Goal: Information Seeking & Learning: Check status

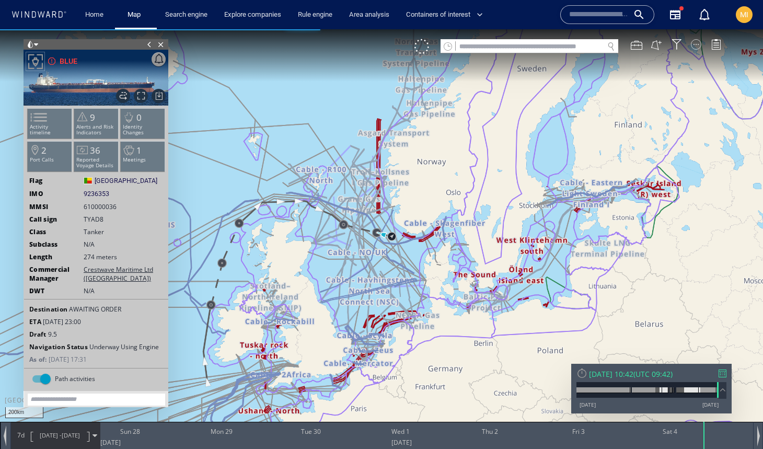
click at [697, 42] on div at bounding box center [696, 44] width 10 height 10
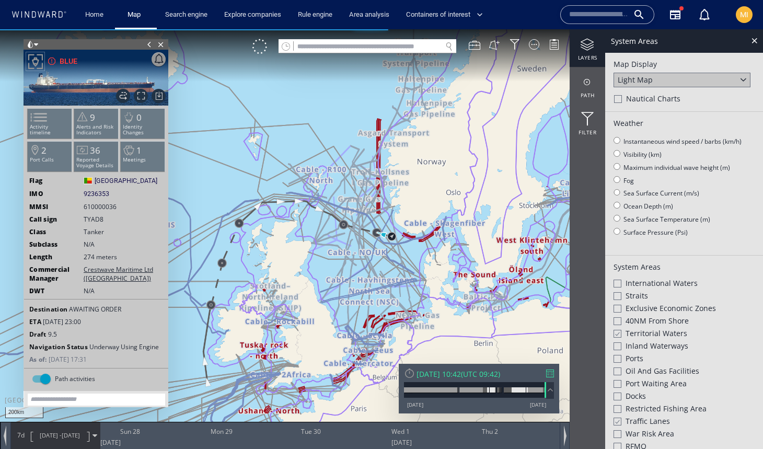
click at [617, 330] on div at bounding box center [617, 333] width 8 height 9
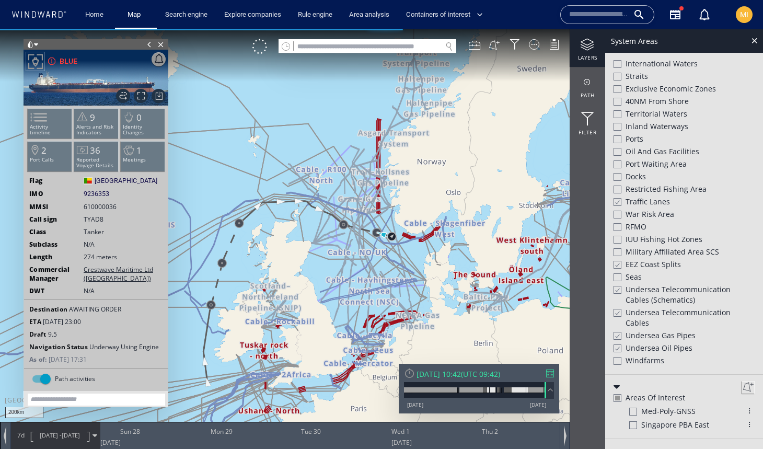
scroll to position [228, 0]
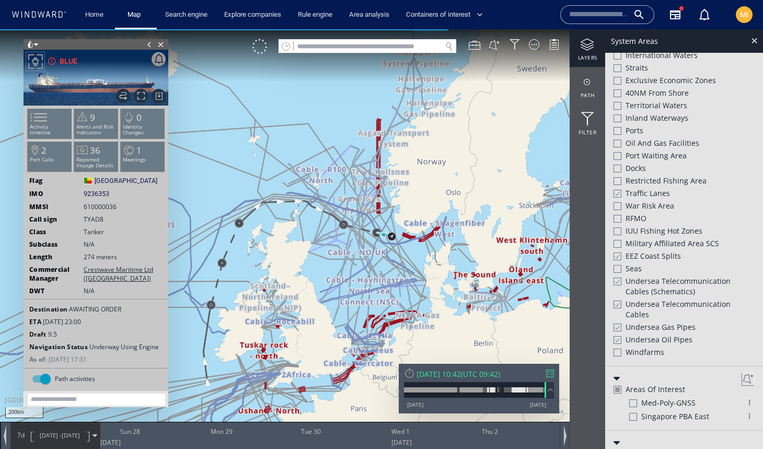
click at [616, 277] on div at bounding box center [617, 281] width 8 height 9
click at [618, 300] on div at bounding box center [617, 304] width 8 height 9
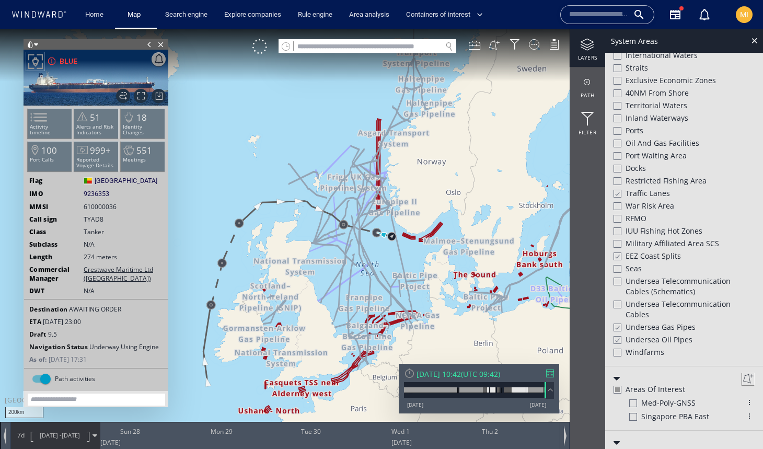
click at [616, 325] on div at bounding box center [617, 327] width 8 height 9
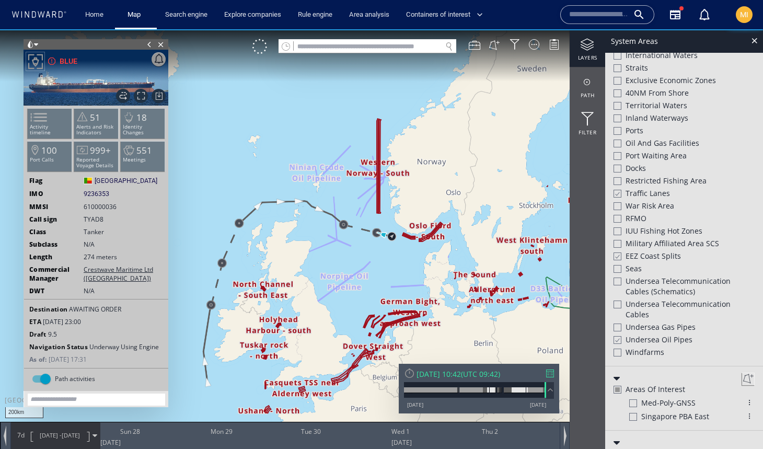
click at [617, 336] on div at bounding box center [617, 340] width 8 height 9
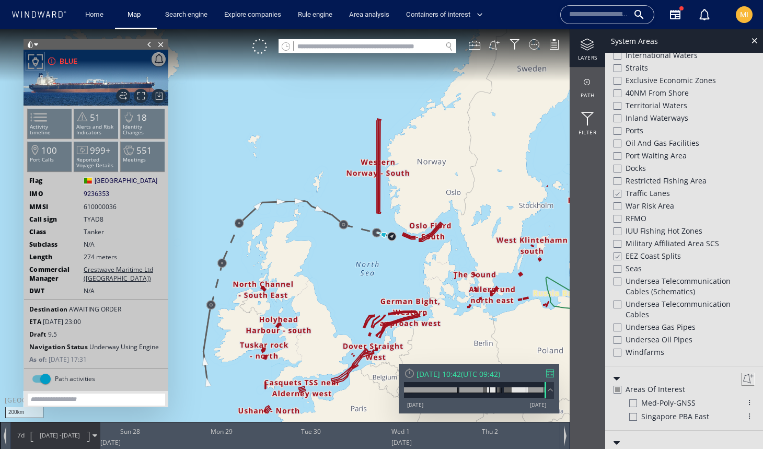
click at [617, 252] on div at bounding box center [617, 256] width 8 height 9
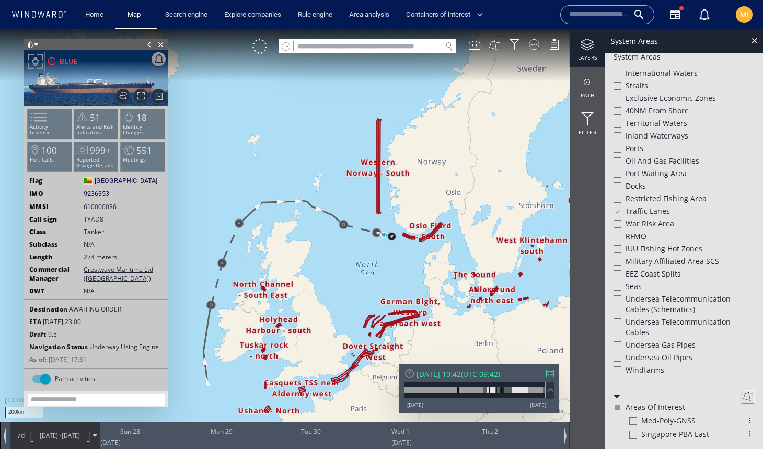
scroll to position [210, 0]
click at [618, 209] on div at bounding box center [617, 212] width 8 height 9
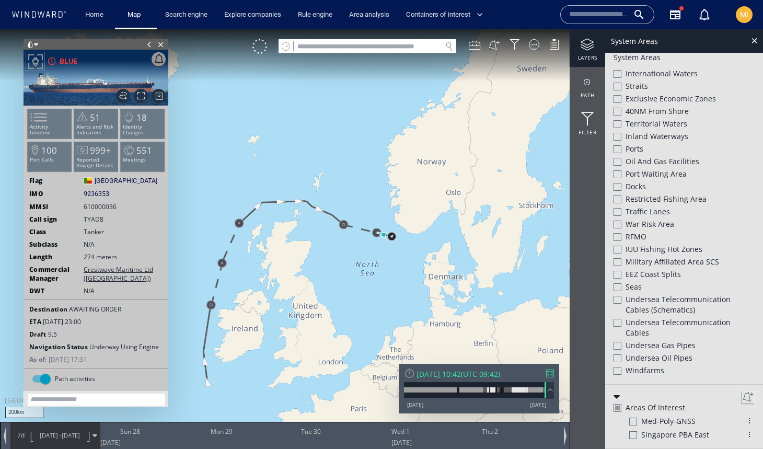
click at [423, 50] on input "text" at bounding box center [368, 47] width 148 height 14
paste input "*******"
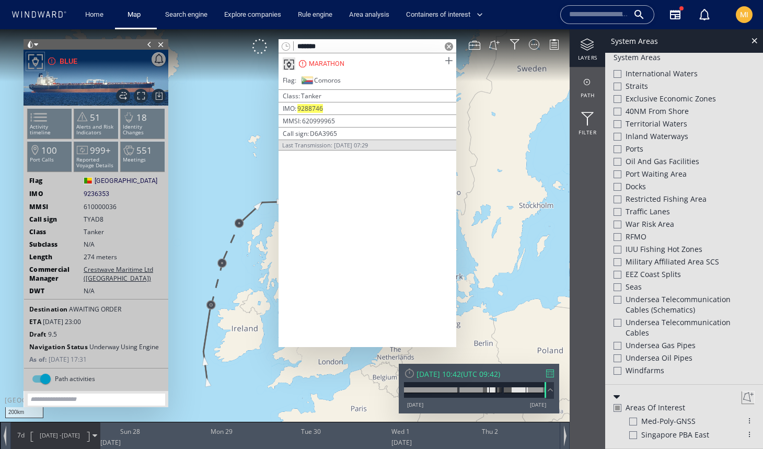
click at [450, 62] on span at bounding box center [448, 60] width 13 height 13
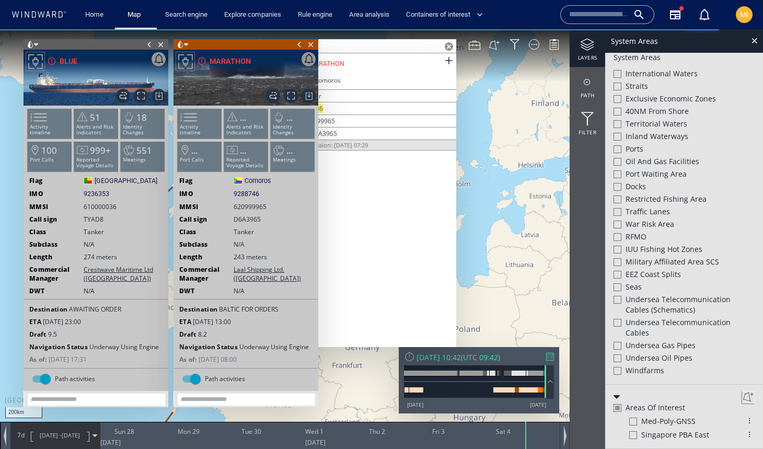
click at [148, 43] on span at bounding box center [150, 44] width 12 height 10
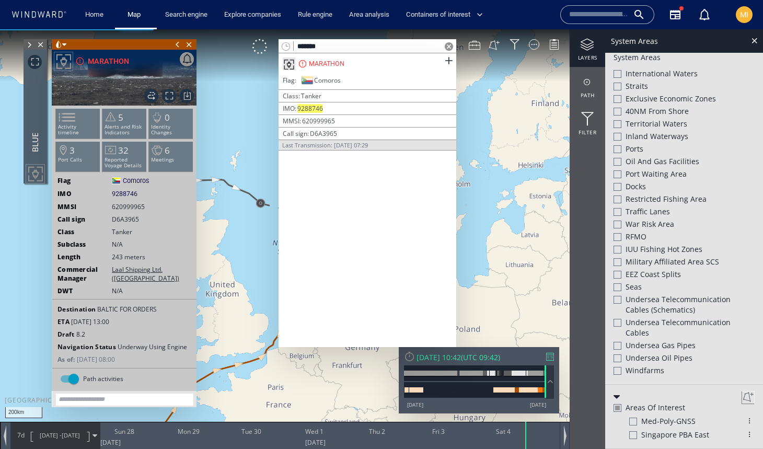
click at [178, 44] on span at bounding box center [178, 44] width 12 height 10
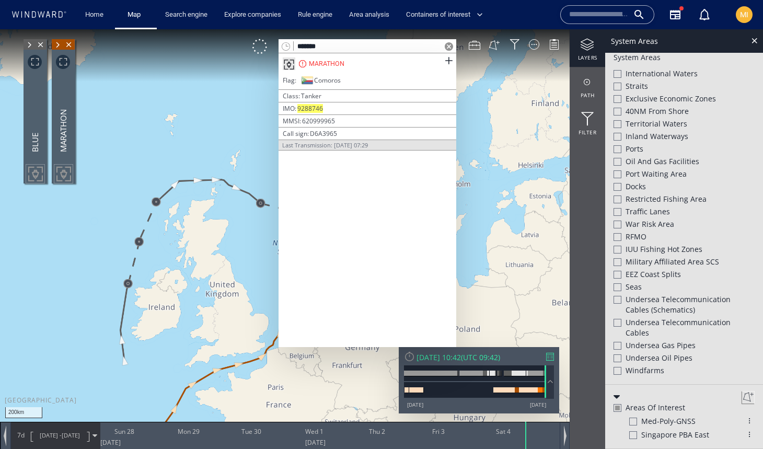
drag, startPoint x: 352, startPoint y: 45, endPoint x: 276, endPoint y: 42, distance: 76.9
click at [276, 42] on div "******* MARATHON Flag Comoros | Class Tanker IMO 9288746 | MMSI [PHONE_NUMBER] …" at bounding box center [411, 46] width 317 height 15
paste input "text"
click at [448, 60] on span at bounding box center [448, 60] width 13 height 13
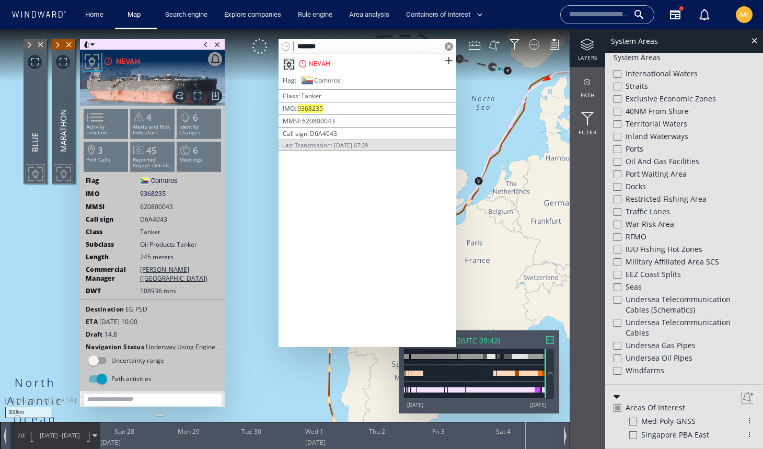
click at [204, 45] on span at bounding box center [206, 44] width 12 height 10
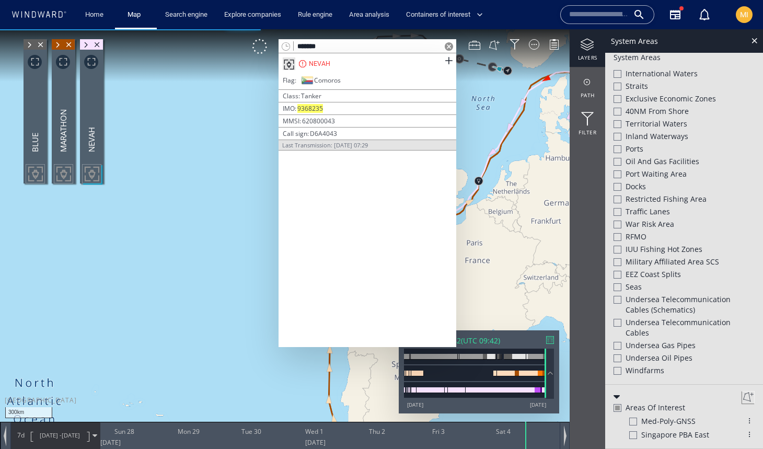
click at [388, 45] on input "*******" at bounding box center [368, 47] width 148 height 14
drag, startPoint x: 350, startPoint y: 45, endPoint x: 276, endPoint y: 45, distance: 74.2
click at [276, 45] on div "******* NEVAH Flag Comoros | Class Tanker IMO 9368235 | MMSI [PHONE_NUMBER] | C…" at bounding box center [411, 46] width 317 height 15
paste input "text"
type input "*******"
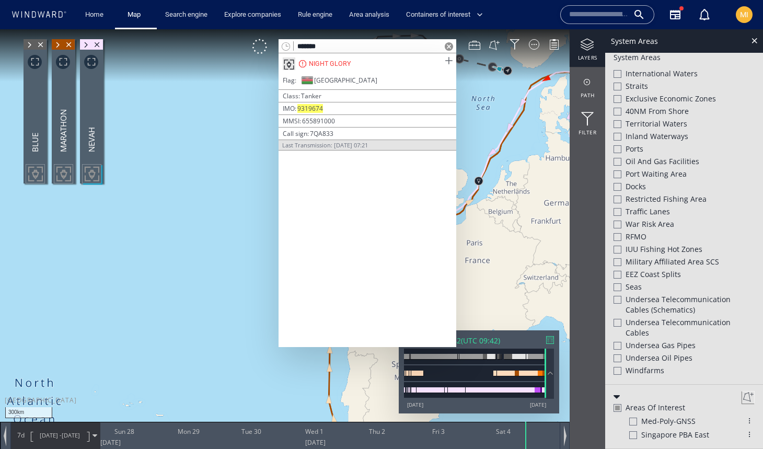
click at [448, 60] on span at bounding box center [448, 60] width 13 height 13
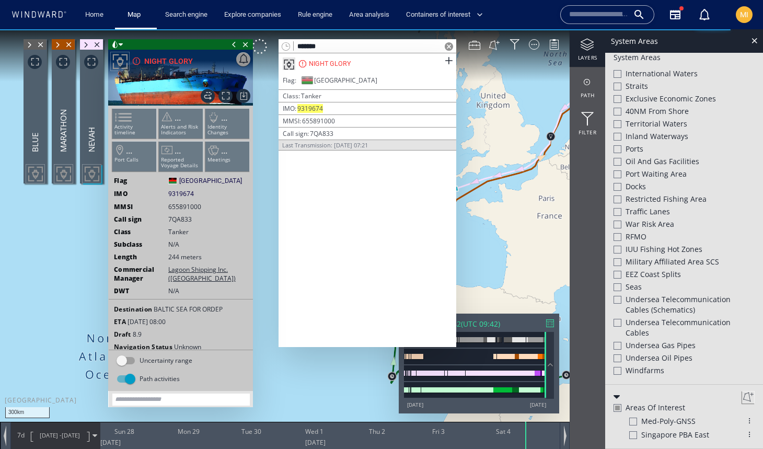
click at [233, 45] on span at bounding box center [234, 44] width 12 height 10
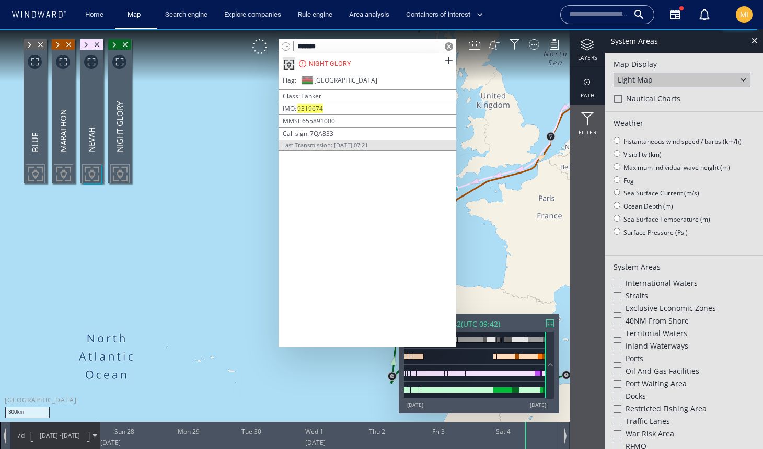
click at [591, 82] on div at bounding box center [588, 82] width 36 height 13
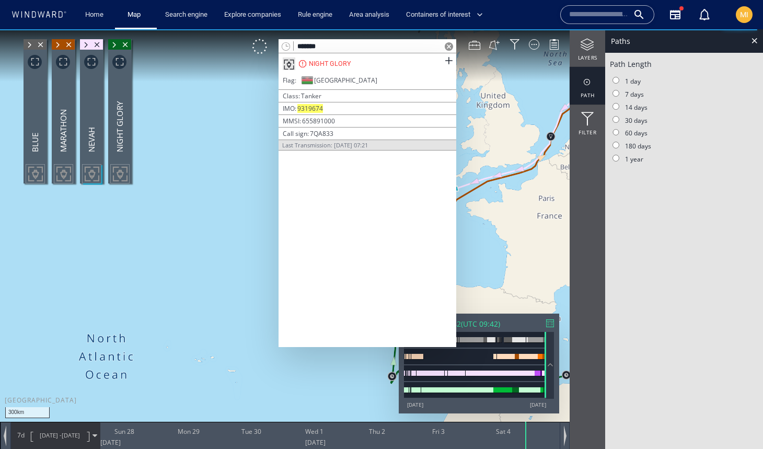
click at [448, 47] on span at bounding box center [449, 46] width 8 height 8
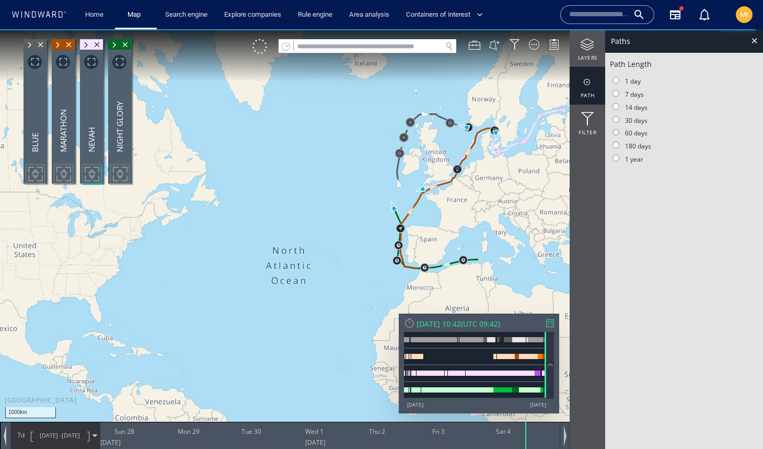
drag, startPoint x: 489, startPoint y: 171, endPoint x: 418, endPoint y: 158, distance: 72.3
click at [418, 158] on canvas "Map" at bounding box center [381, 233] width 763 height 409
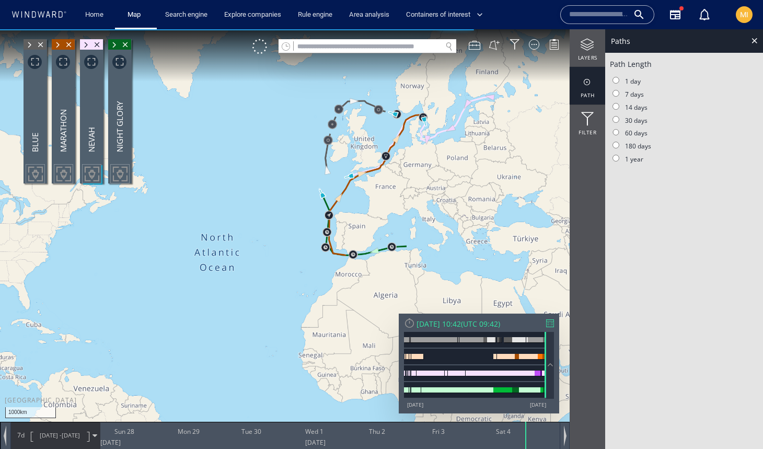
click at [452, 323] on div "[DATE] 10:42" at bounding box center [439, 324] width 44 height 10
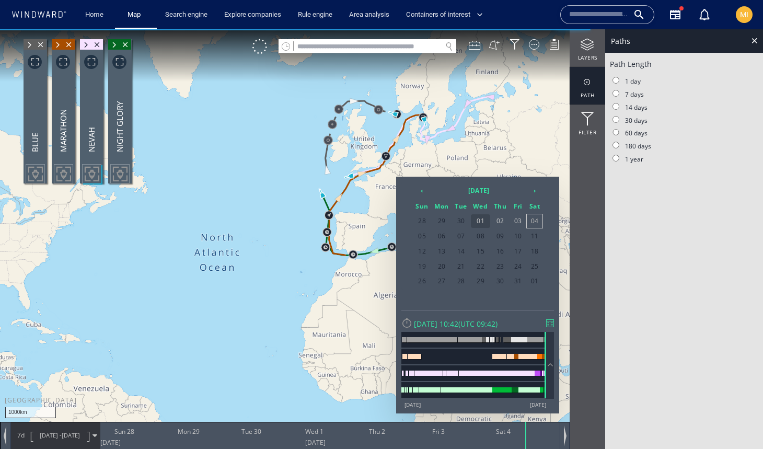
click at [485, 222] on span "01" at bounding box center [481, 221] width 20 height 14
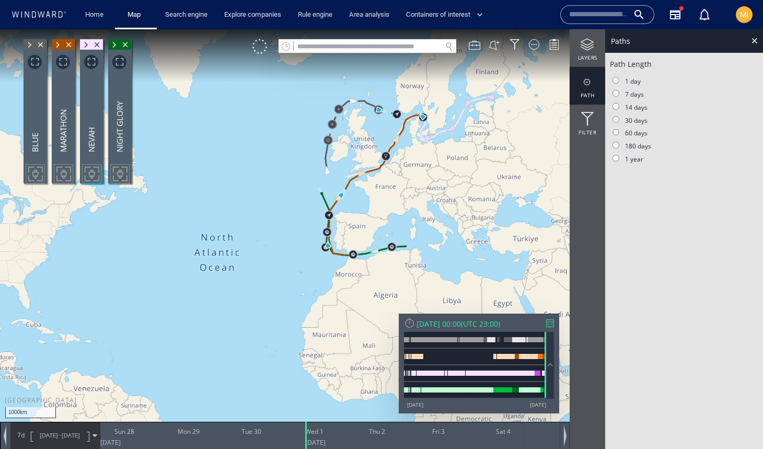
click at [72, 434] on span "[DATE]" at bounding box center [71, 435] width 18 height 8
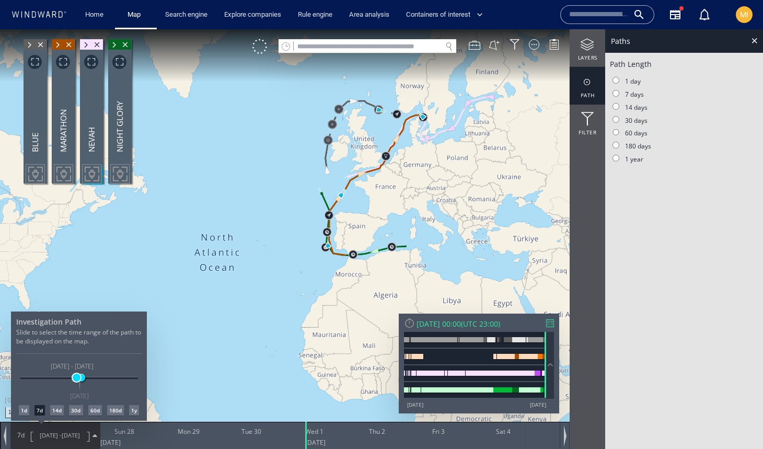
click at [76, 380] on span at bounding box center [77, 378] width 8 height 8
click at [81, 379] on span at bounding box center [81, 378] width 8 height 8
drag, startPoint x: 365, startPoint y: 296, endPoint x: 320, endPoint y: 295, distance: 45.0
click at [319, 295] on div at bounding box center [381, 239] width 763 height 420
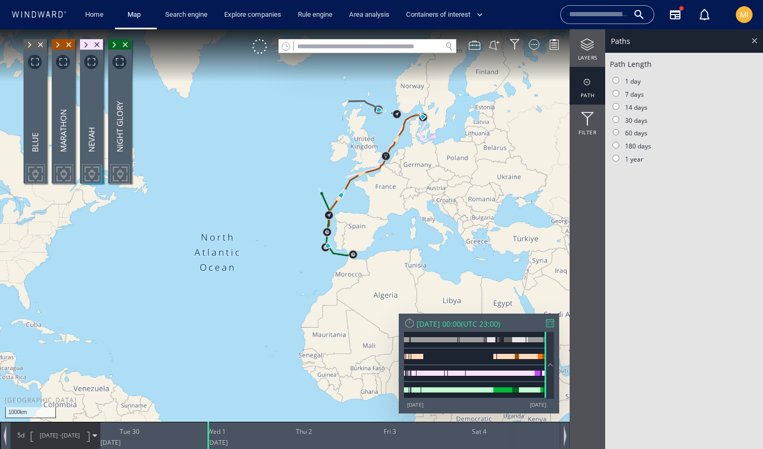
click at [755, 40] on div at bounding box center [755, 41] width 12 height 12
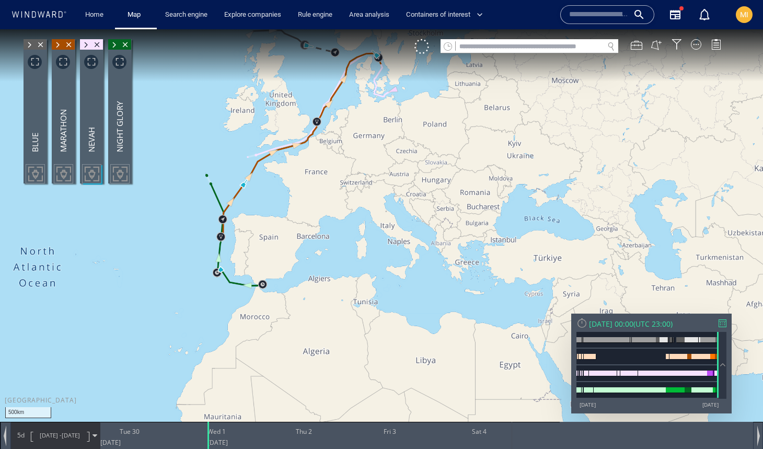
drag, startPoint x: 383, startPoint y: 196, endPoint x: 405, endPoint y: 247, distance: 55.7
click at [405, 246] on canvas "Map" at bounding box center [381, 233] width 763 height 409
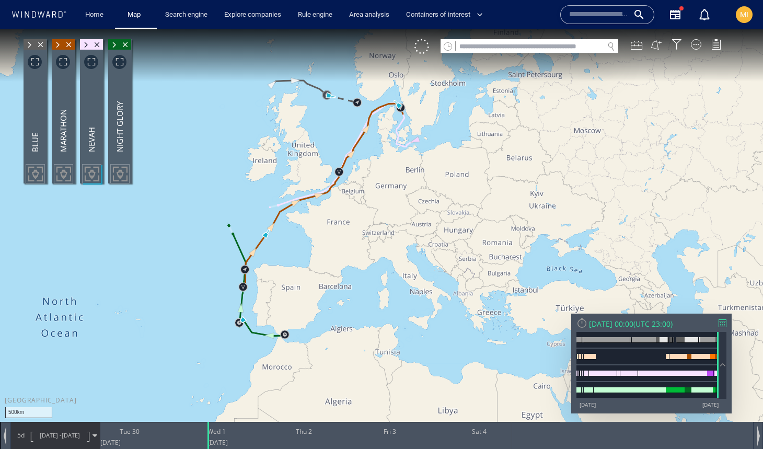
drag, startPoint x: 403, startPoint y: 245, endPoint x: 400, endPoint y: 251, distance: 7.5
click at [400, 251] on canvas "Map" at bounding box center [381, 233] width 763 height 409
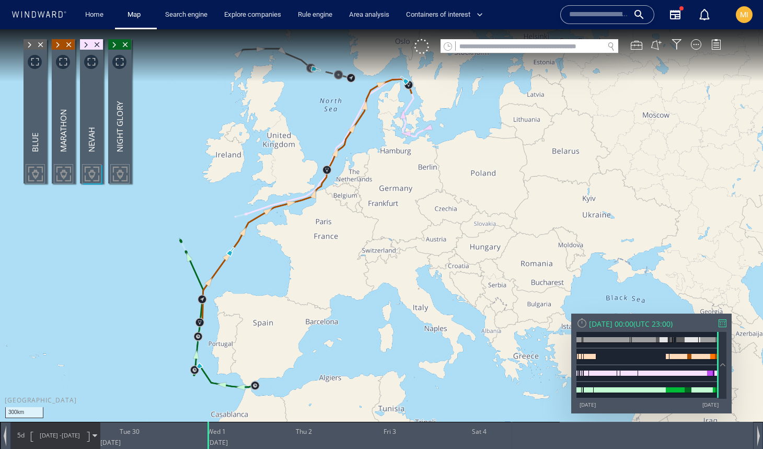
drag, startPoint x: 370, startPoint y: 227, endPoint x: 390, endPoint y: 201, distance: 32.8
click at [390, 201] on canvas "Map" at bounding box center [381, 233] width 763 height 409
click at [475, 50] on input "text" at bounding box center [530, 47] width 148 height 14
paste input "*******"
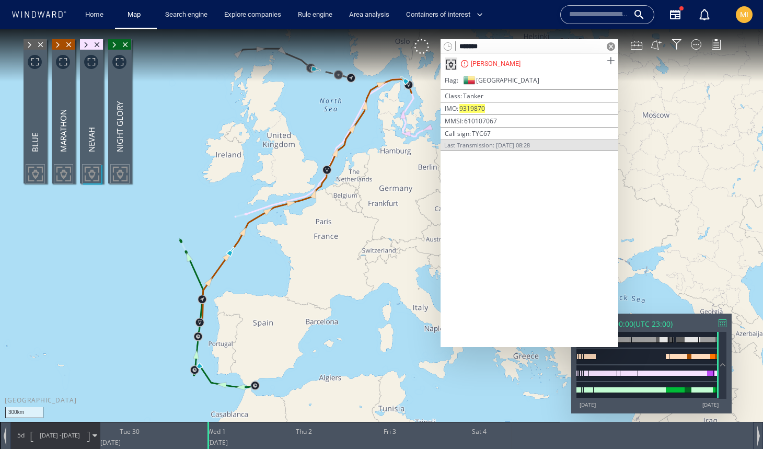
type input "*******"
click at [612, 60] on span at bounding box center [610, 60] width 13 height 13
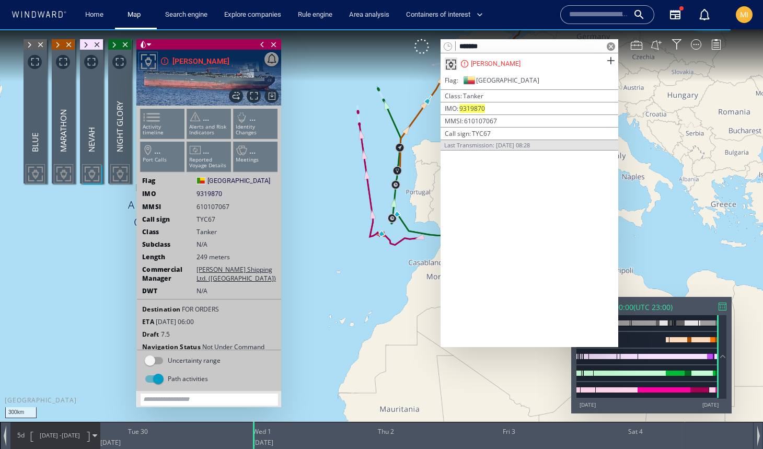
click at [261, 44] on span at bounding box center [263, 44] width 12 height 10
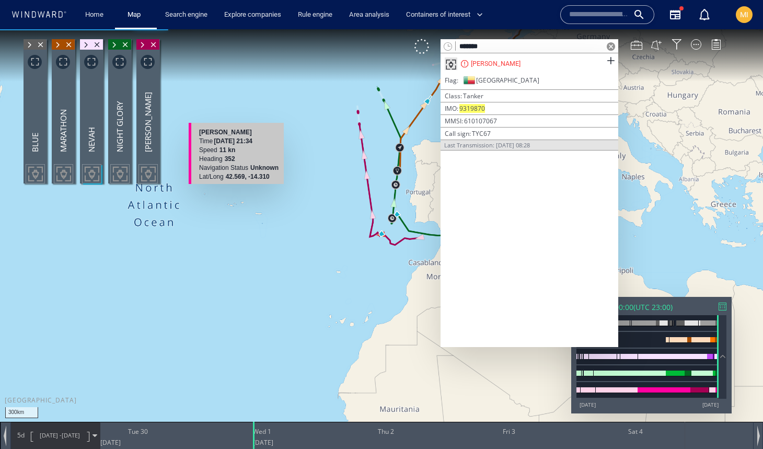
drag, startPoint x: 360, startPoint y: 173, endPoint x: 236, endPoint y: 211, distance: 129.8
click at [235, 210] on canvas "Map" at bounding box center [381, 233] width 763 height 409
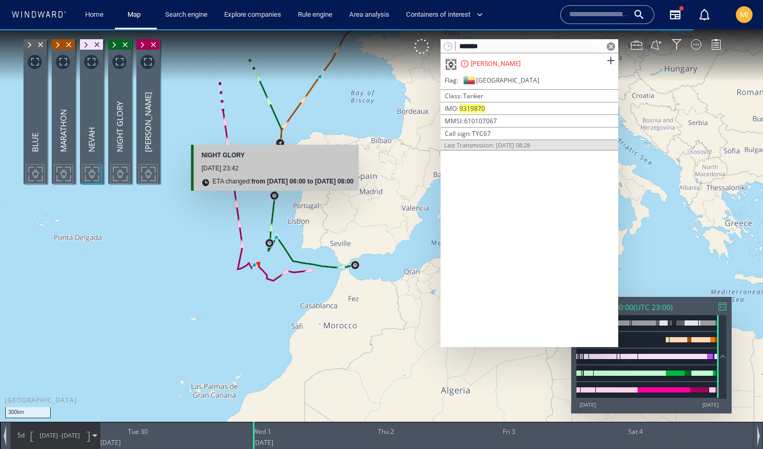
click at [274, 197] on canvas "Map" at bounding box center [381, 233] width 763 height 409
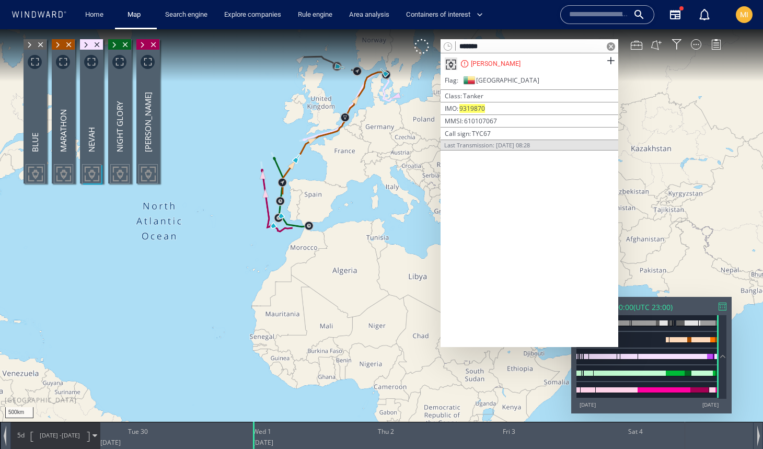
drag, startPoint x: 338, startPoint y: 190, endPoint x: 291, endPoint y: 236, distance: 65.8
click at [291, 236] on canvas "Map" at bounding box center [381, 233] width 763 height 409
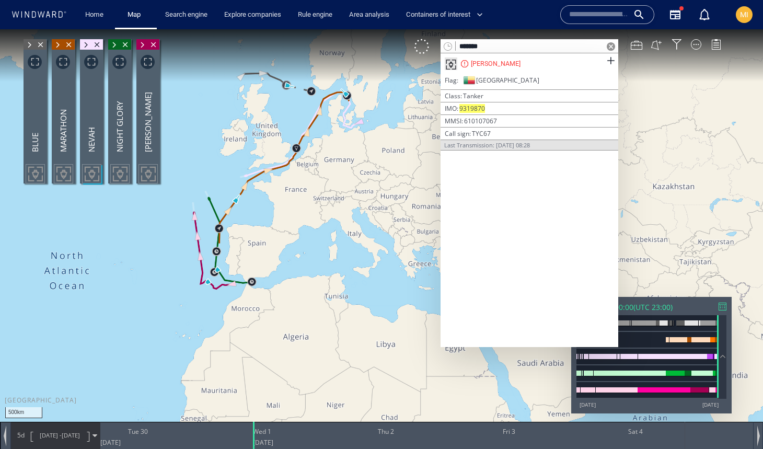
drag, startPoint x: 291, startPoint y: 236, endPoint x: 305, endPoint y: 259, distance: 26.5
click at [305, 259] on canvas "Map" at bounding box center [381, 233] width 763 height 409
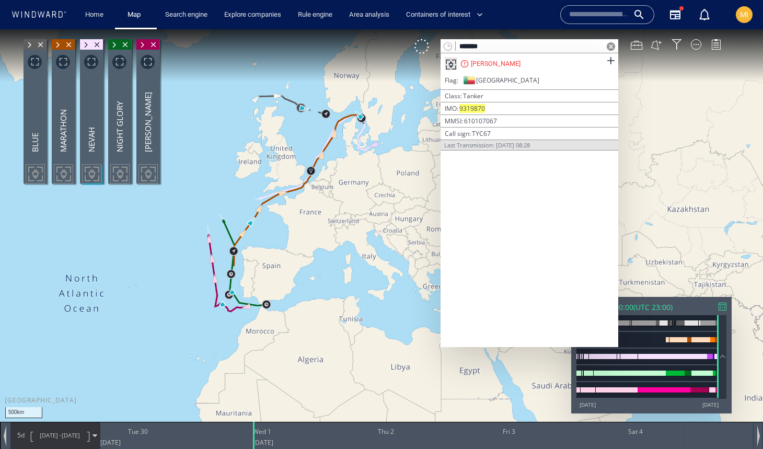
click at [613, 43] on span at bounding box center [611, 46] width 8 height 8
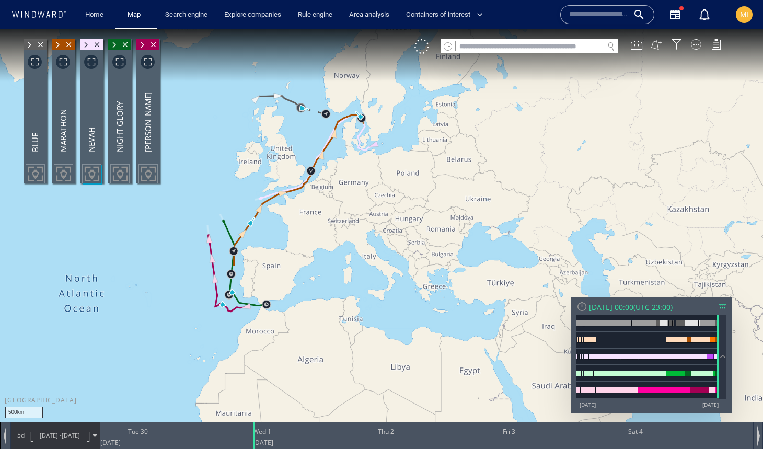
drag, startPoint x: 381, startPoint y: 217, endPoint x: 431, endPoint y: 220, distance: 50.3
click at [431, 220] on canvas "Map" at bounding box center [381, 233] width 763 height 409
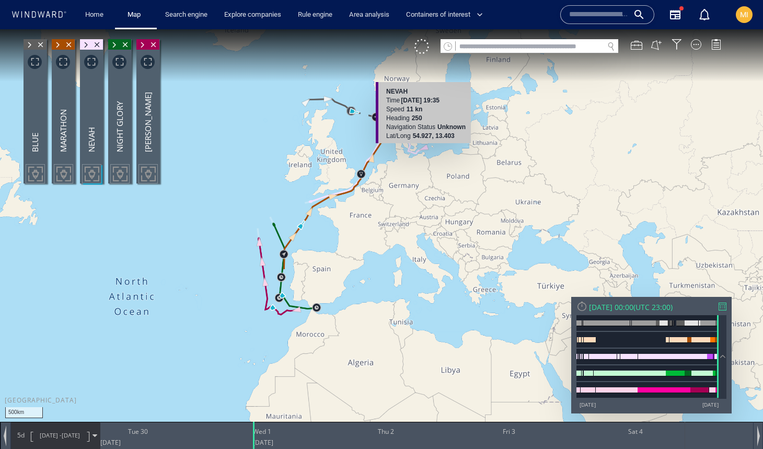
click at [425, 147] on canvas "Map" at bounding box center [381, 233] width 763 height 409
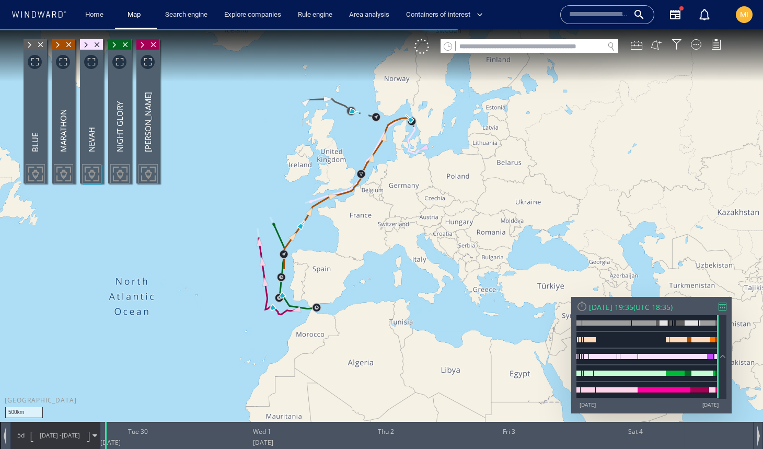
click at [419, 150] on canvas "Map" at bounding box center [381, 233] width 763 height 409
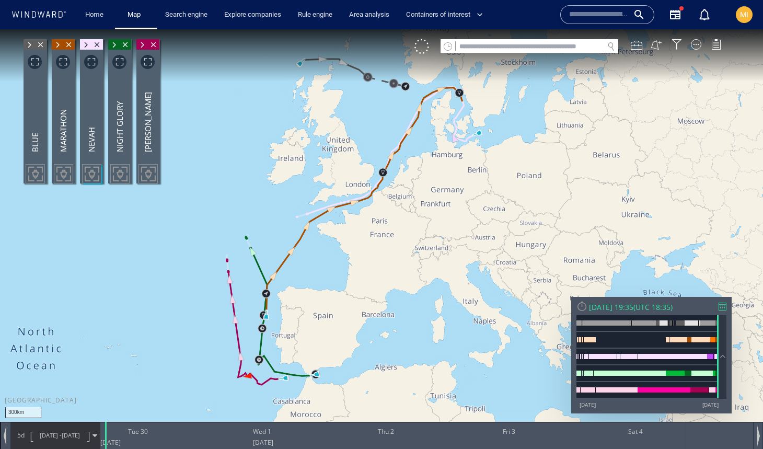
drag, startPoint x: 273, startPoint y: 177, endPoint x: 235, endPoint y: 190, distance: 40.3
click at [235, 190] on canvas "Map" at bounding box center [381, 233] width 763 height 409
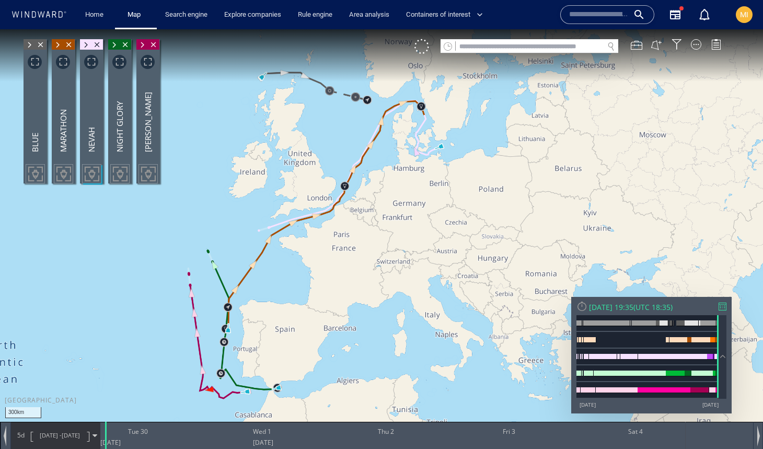
click at [507, 47] on input "text" at bounding box center [530, 47] width 148 height 14
paste input "*******"
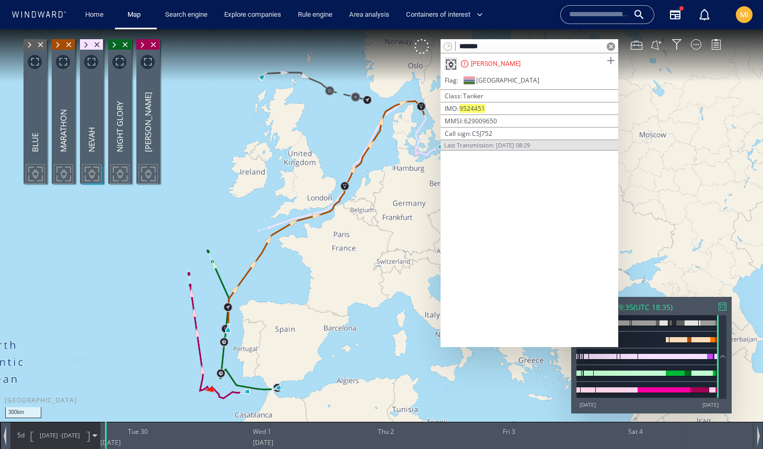
type input "*******"
click at [610, 61] on span at bounding box center [610, 60] width 13 height 13
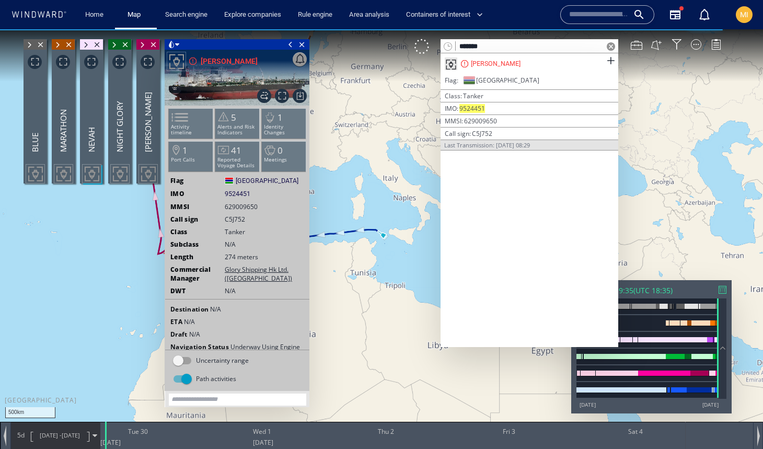
click at [290, 43] on span at bounding box center [291, 44] width 12 height 10
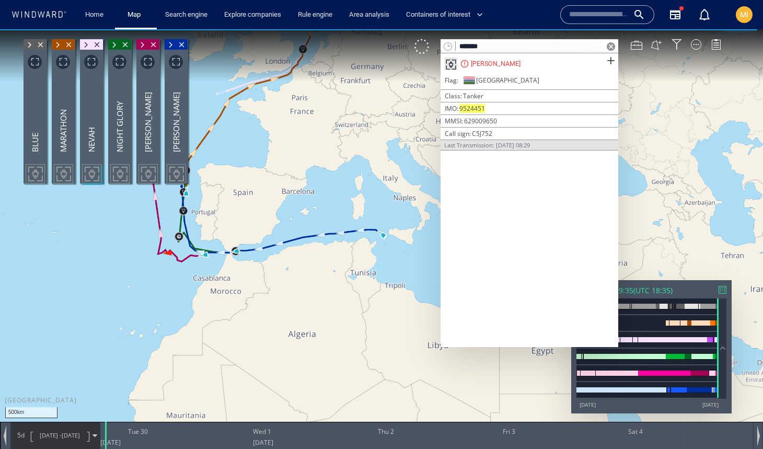
drag, startPoint x: 280, startPoint y: 122, endPoint x: 346, endPoint y: 153, distance: 72.5
click at [346, 153] on canvas "Map" at bounding box center [381, 233] width 763 height 409
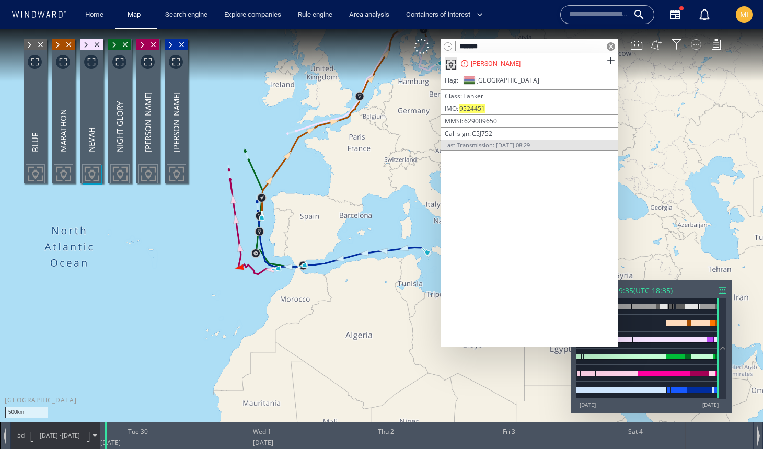
click at [697, 43] on div at bounding box center [696, 44] width 10 height 10
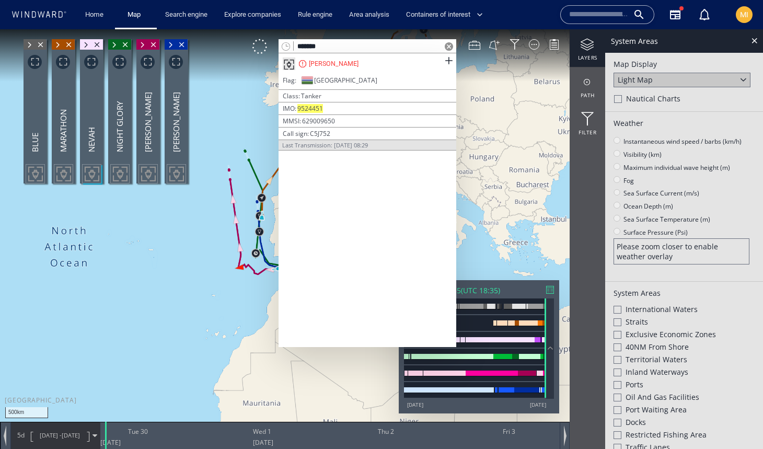
click at [449, 46] on span at bounding box center [449, 46] width 8 height 8
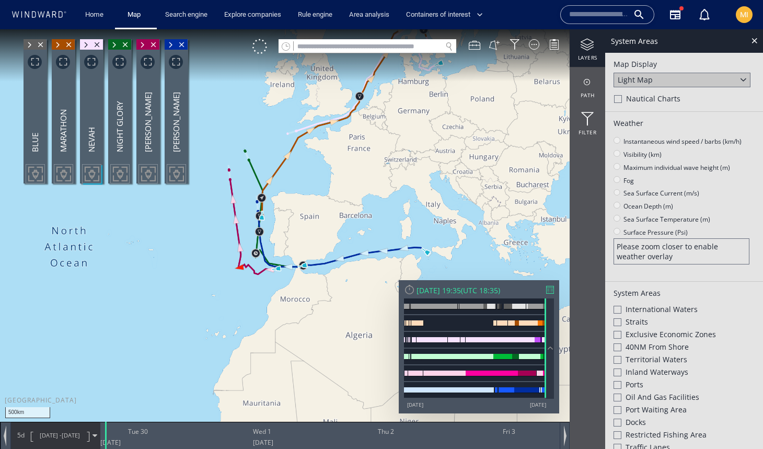
drag, startPoint x: 432, startPoint y: 176, endPoint x: 464, endPoint y: 212, distance: 48.5
click at [466, 213] on canvas "Map" at bounding box center [381, 233] width 763 height 409
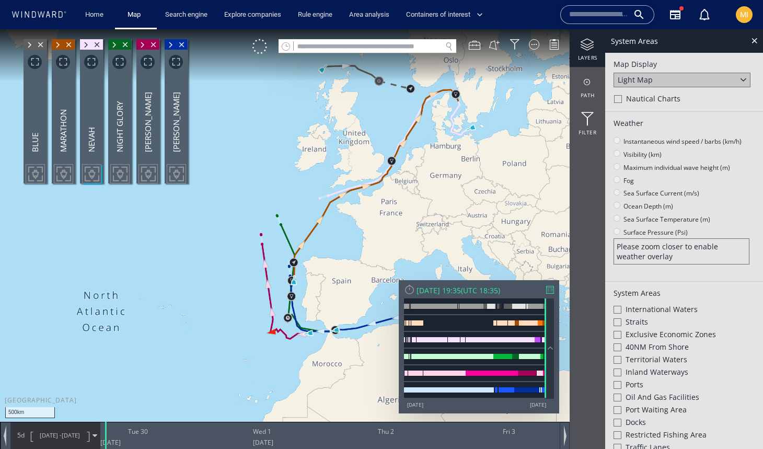
drag, startPoint x: 494, startPoint y: 194, endPoint x: 479, endPoint y: 246, distance: 53.3
click at [479, 246] on canvas "Map" at bounding box center [381, 233] width 763 height 409
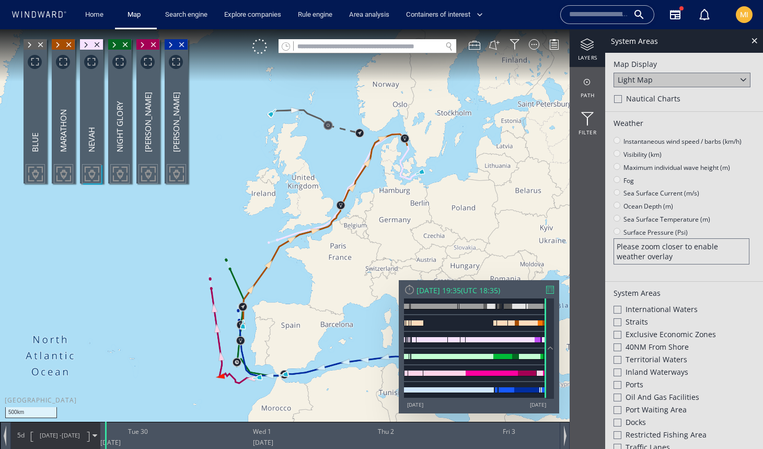
drag, startPoint x: 468, startPoint y: 232, endPoint x: 429, endPoint y: 249, distance: 43.0
click at [429, 249] on canvas "Map" at bounding box center [381, 233] width 763 height 409
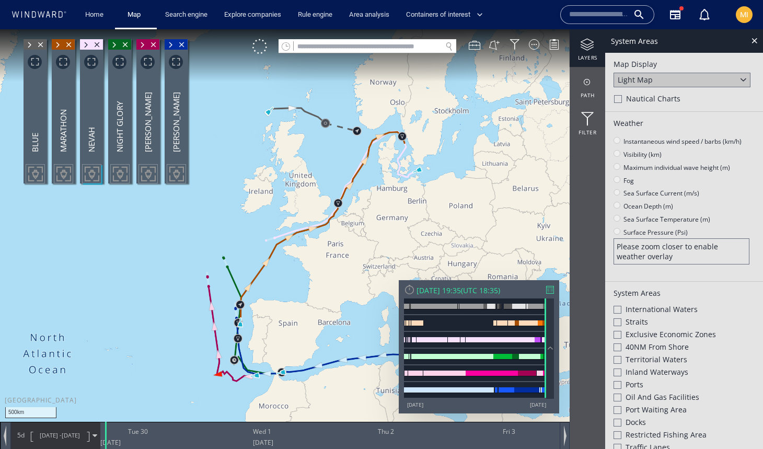
click at [618, 331] on div at bounding box center [618, 335] width 8 height 8
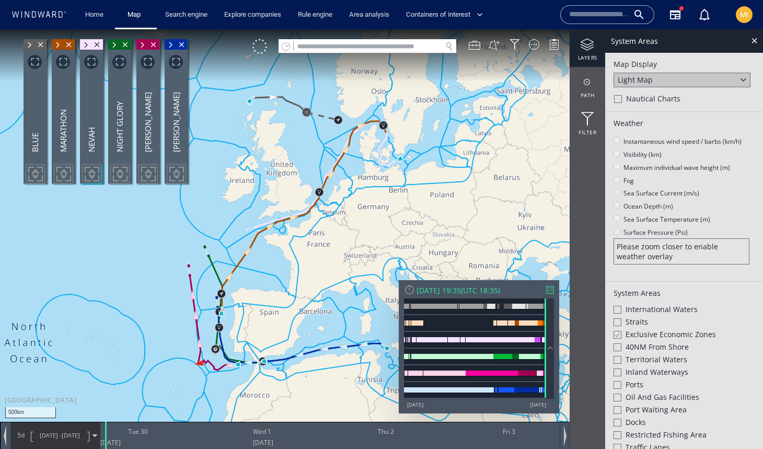
drag, startPoint x: 414, startPoint y: 238, endPoint x: 394, endPoint y: 227, distance: 22.7
click at [395, 227] on canvas "Map" at bounding box center [381, 233] width 763 height 409
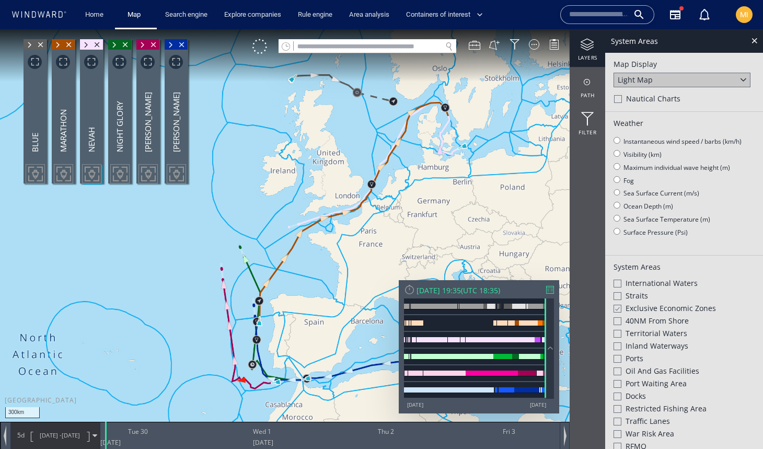
drag, startPoint x: 374, startPoint y: 231, endPoint x: 438, endPoint y: 228, distance: 63.9
click at [438, 228] on canvas "Map" at bounding box center [381, 233] width 763 height 409
click at [617, 306] on div at bounding box center [617, 308] width 8 height 9
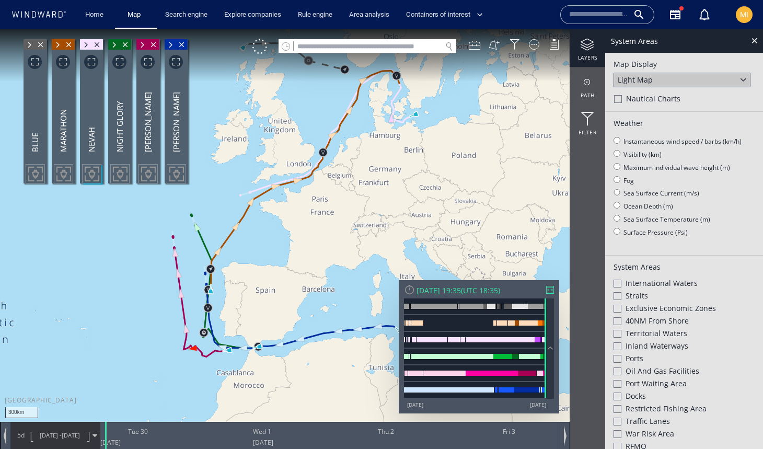
drag, startPoint x: 484, startPoint y: 237, endPoint x: 435, endPoint y: 205, distance: 58.6
click at [435, 205] on canvas "Map" at bounding box center [381, 233] width 763 height 409
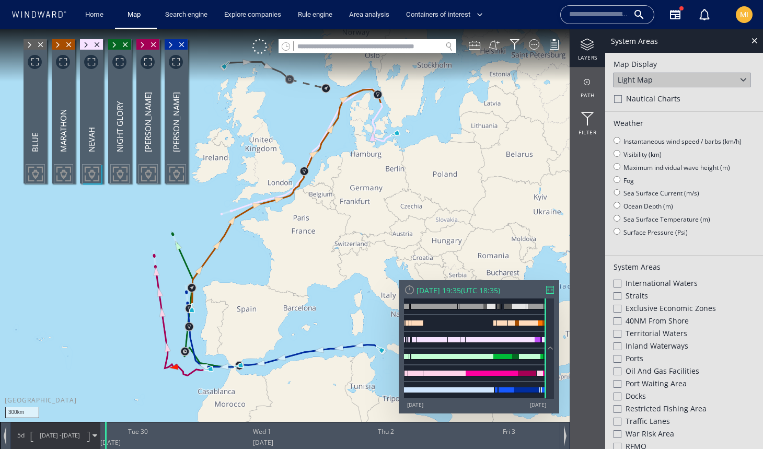
drag, startPoint x: 447, startPoint y: 184, endPoint x: 431, endPoint y: 206, distance: 27.3
click at [431, 206] on canvas "Map" at bounding box center [381, 233] width 763 height 409
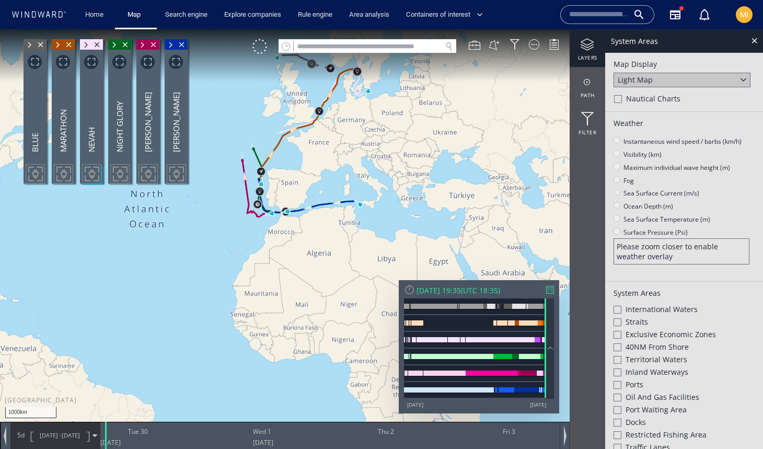
drag, startPoint x: 304, startPoint y: 147, endPoint x: 279, endPoint y: 190, distance: 49.2
click at [279, 190] on canvas "Map" at bounding box center [381, 233] width 763 height 409
